Goal: Information Seeking & Learning: Find contact information

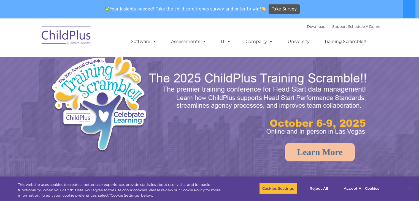
select select "MEDIUM"
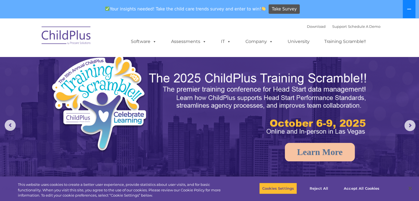
click at [410, 10] on icon at bounding box center [408, 9] width 4 height 4
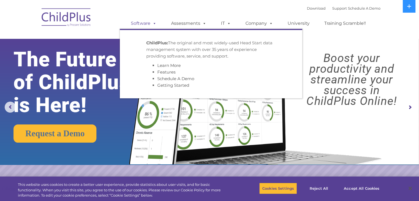
click at [160, 26] on link "Software" at bounding box center [143, 23] width 37 height 11
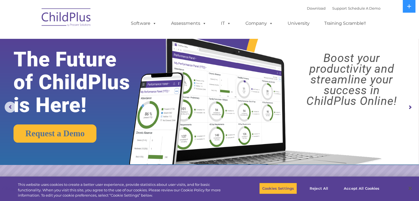
click at [81, 19] on img at bounding box center [66, 18] width 55 height 28
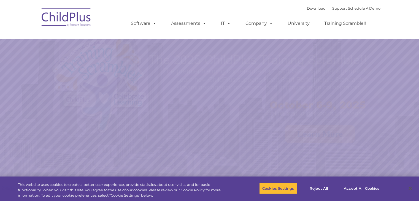
select select "MEDIUM"
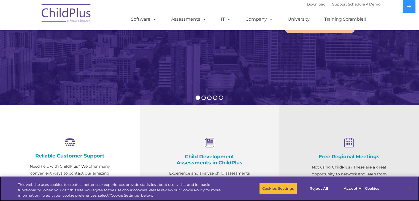
scroll to position [111, 0]
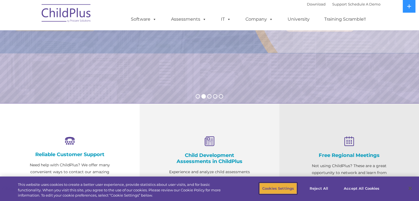
click at [273, 188] on button "Cookies Settings" at bounding box center [278, 188] width 38 height 12
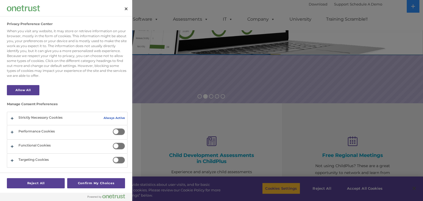
click at [277, 121] on div at bounding box center [211, 100] width 423 height 201
click at [125, 10] on button "Close" at bounding box center [126, 9] width 12 height 12
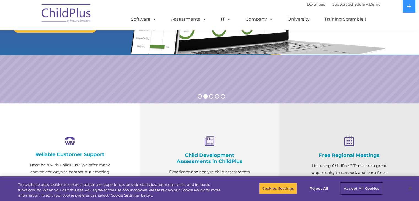
click at [356, 186] on button "Accept All Cookies" at bounding box center [361, 188] width 42 height 12
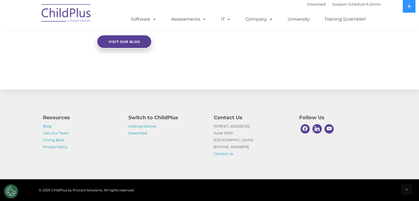
scroll to position [610, 0]
click at [152, 127] on link "Getting Started" at bounding box center [142, 126] width 28 height 4
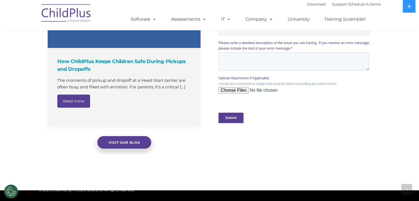
scroll to position [507, 0]
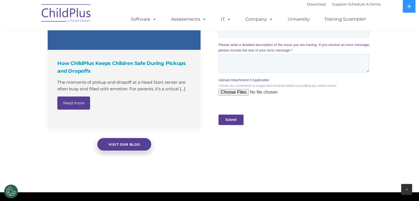
click at [403, 185] on div at bounding box center [406, 189] width 11 height 11
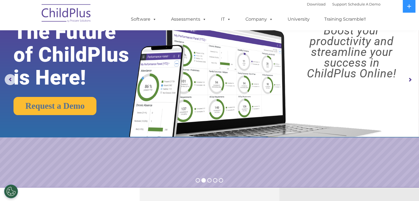
scroll to position [0, 0]
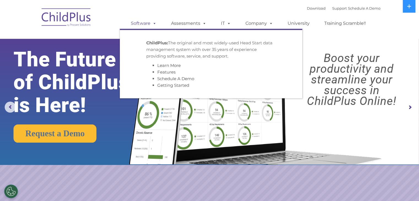
click at [155, 24] on span at bounding box center [153, 23] width 6 height 5
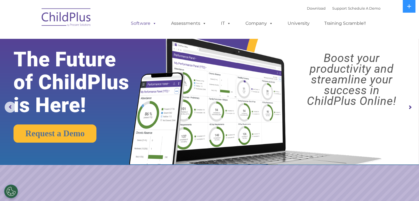
click at [155, 24] on span at bounding box center [153, 23] width 6 height 5
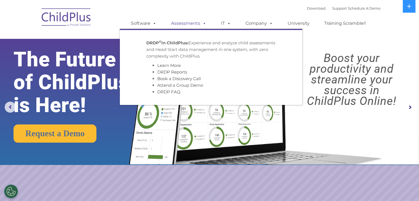
click at [204, 23] on span at bounding box center [203, 23] width 6 height 5
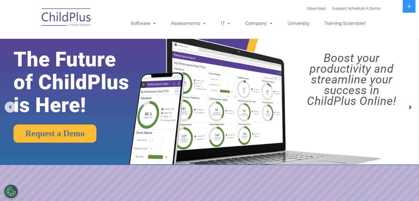
click at [204, 23] on span at bounding box center [203, 23] width 6 height 5
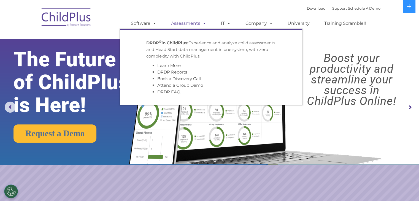
click at [204, 23] on span at bounding box center [203, 23] width 6 height 5
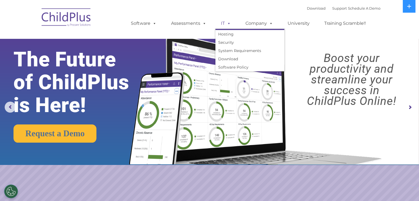
click at [231, 22] on link "IT" at bounding box center [225, 23] width 21 height 11
click at [231, 21] on link "IT" at bounding box center [225, 23] width 21 height 11
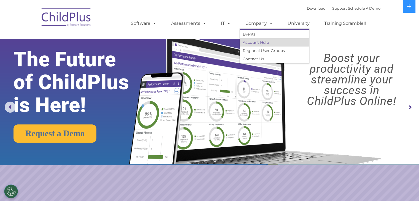
click at [266, 42] on link "Account Help" at bounding box center [274, 42] width 69 height 8
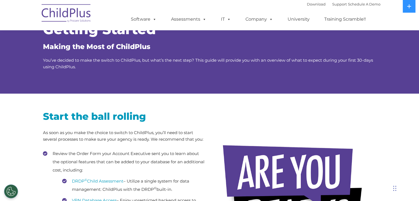
scroll to position [19, 0]
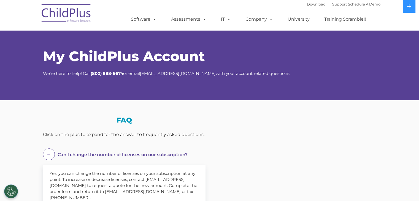
select select "MEDIUM"
